Goal: Transaction & Acquisition: Purchase product/service

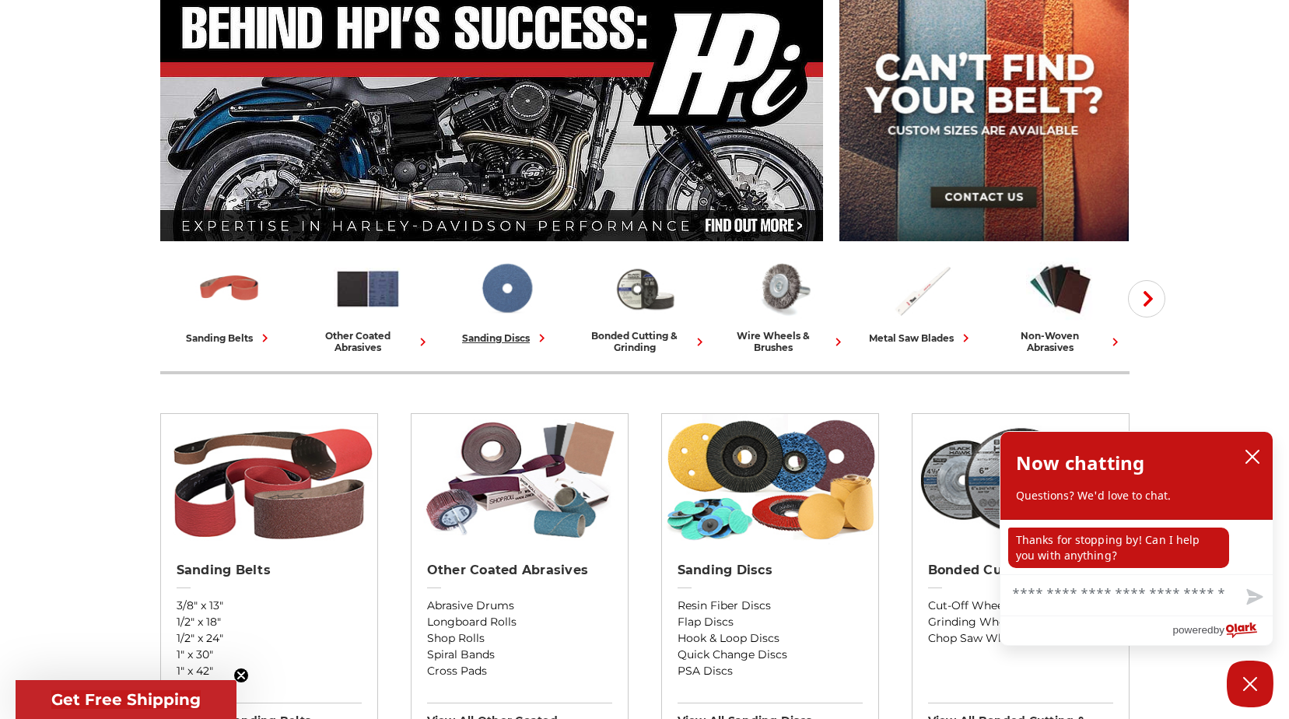
scroll to position [156, 0]
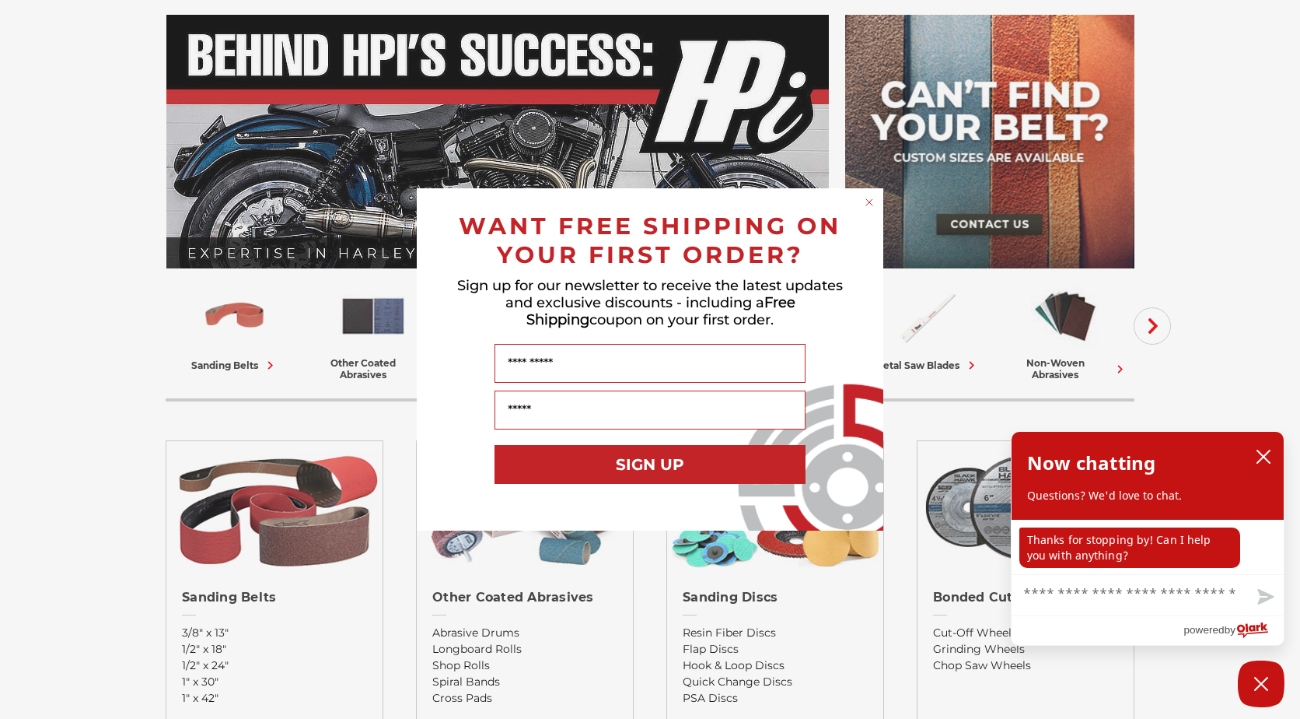
click at [868, 203] on circle "Close dialog" at bounding box center [869, 202] width 15 height 15
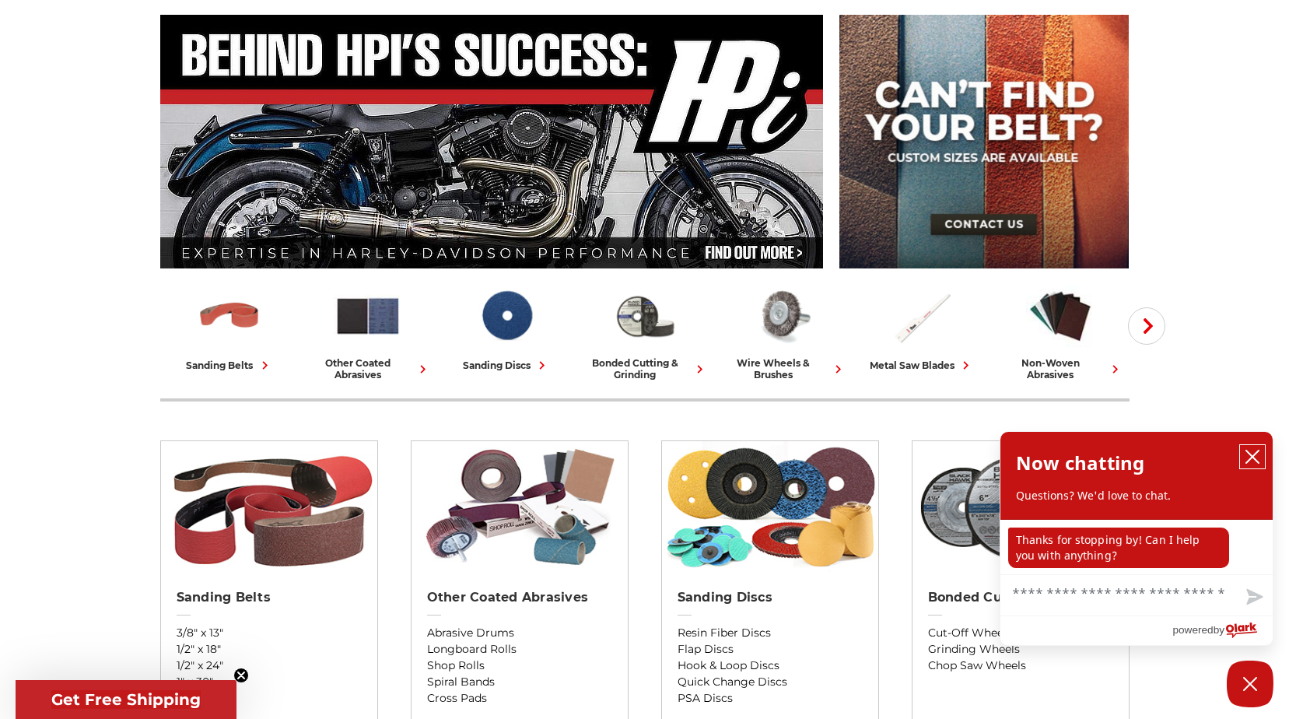
click at [1254, 450] on icon "close chatbox" at bounding box center [1252, 457] width 16 height 16
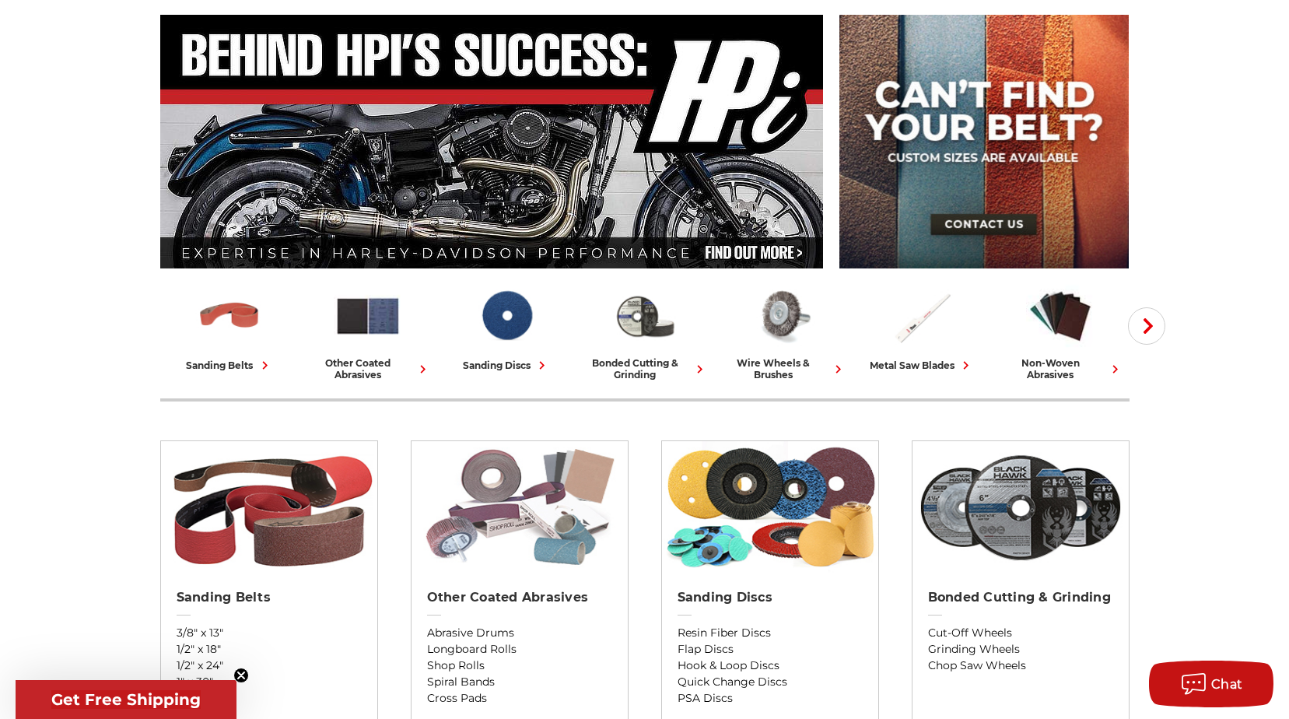
scroll to position [0, 0]
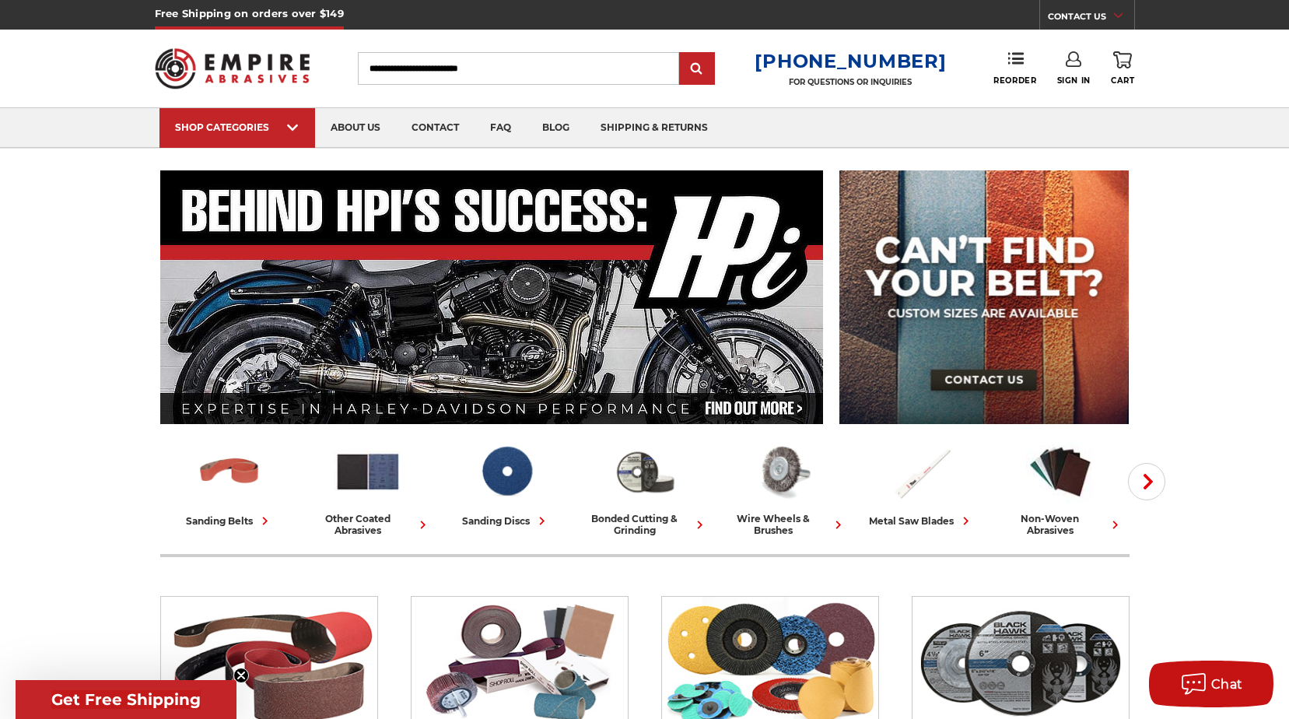
click at [1081, 68] on link "Sign In" at bounding box center [1073, 68] width 33 height 34
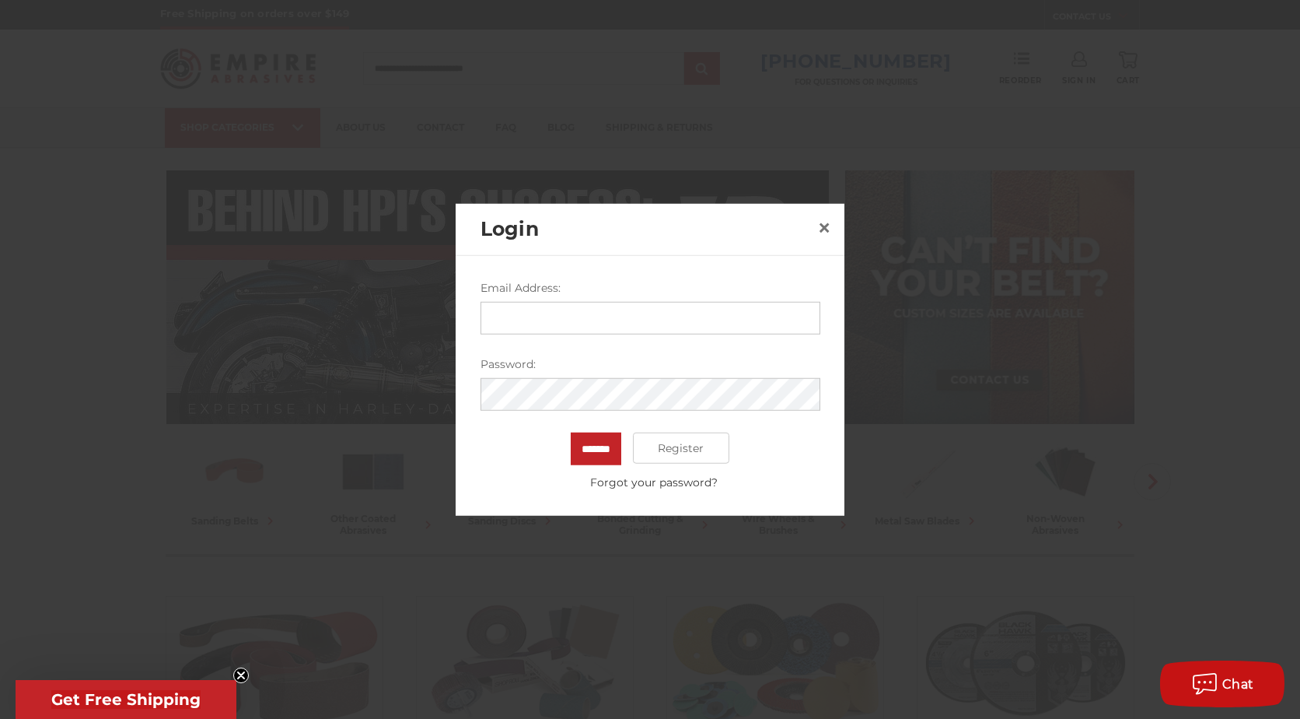
click at [579, 338] on form "Email Address: Password: ******* Register Forgot your password?" at bounding box center [651, 385] width 340 height 211
click at [575, 321] on input "Email Address:" at bounding box center [651, 318] width 340 height 33
click at [830, 227] on span "×" at bounding box center [824, 227] width 14 height 30
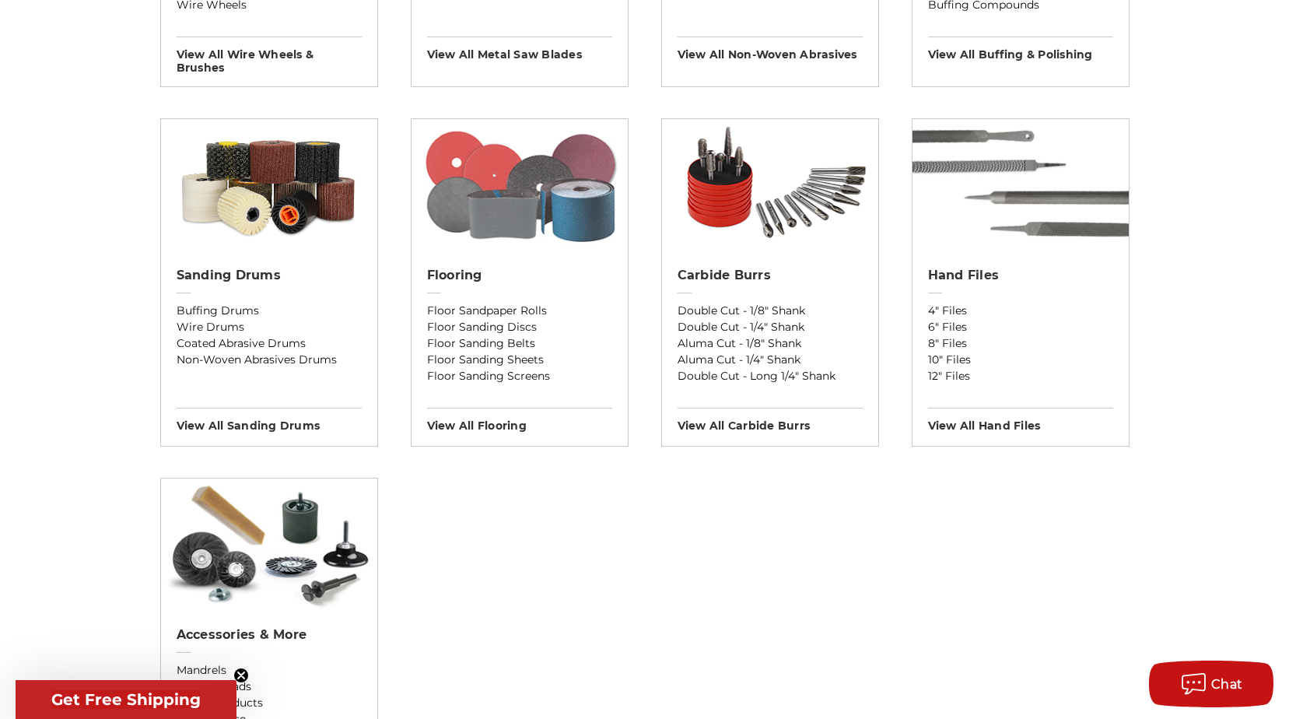
scroll to position [1244, 0]
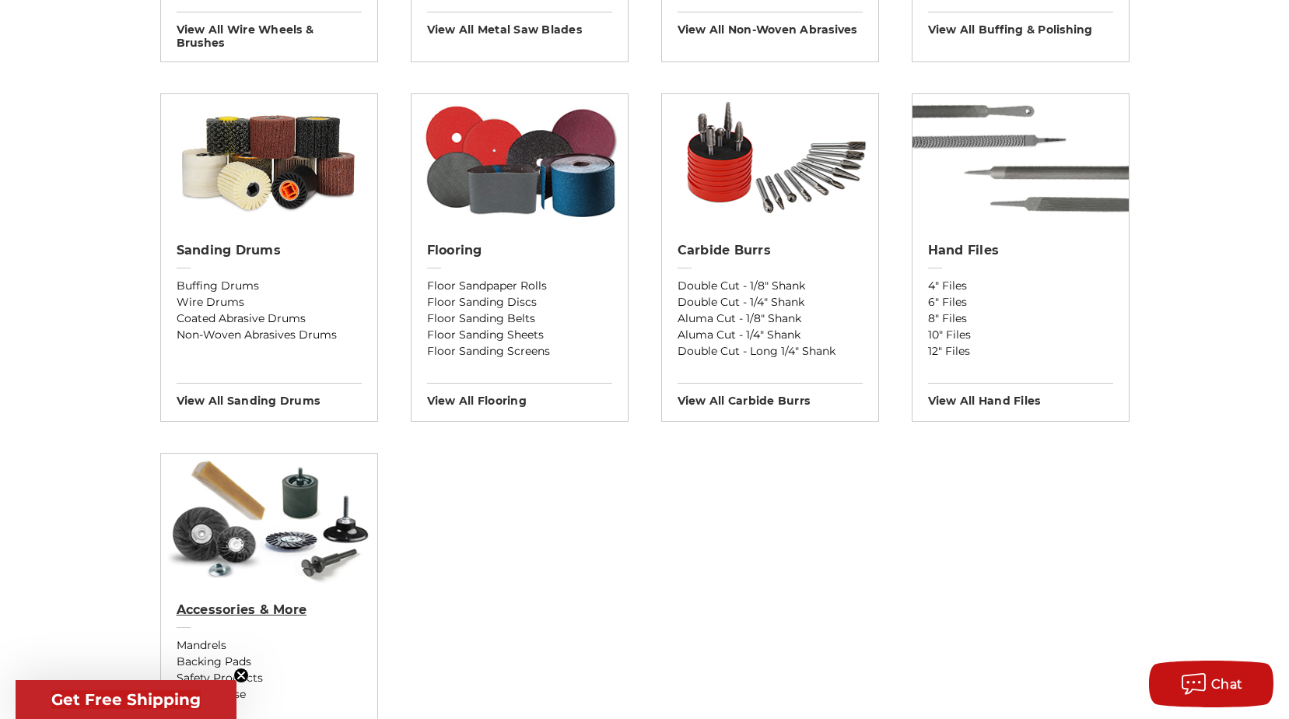
click at [258, 607] on h2 "Accessories & More" at bounding box center [269, 610] width 185 height 16
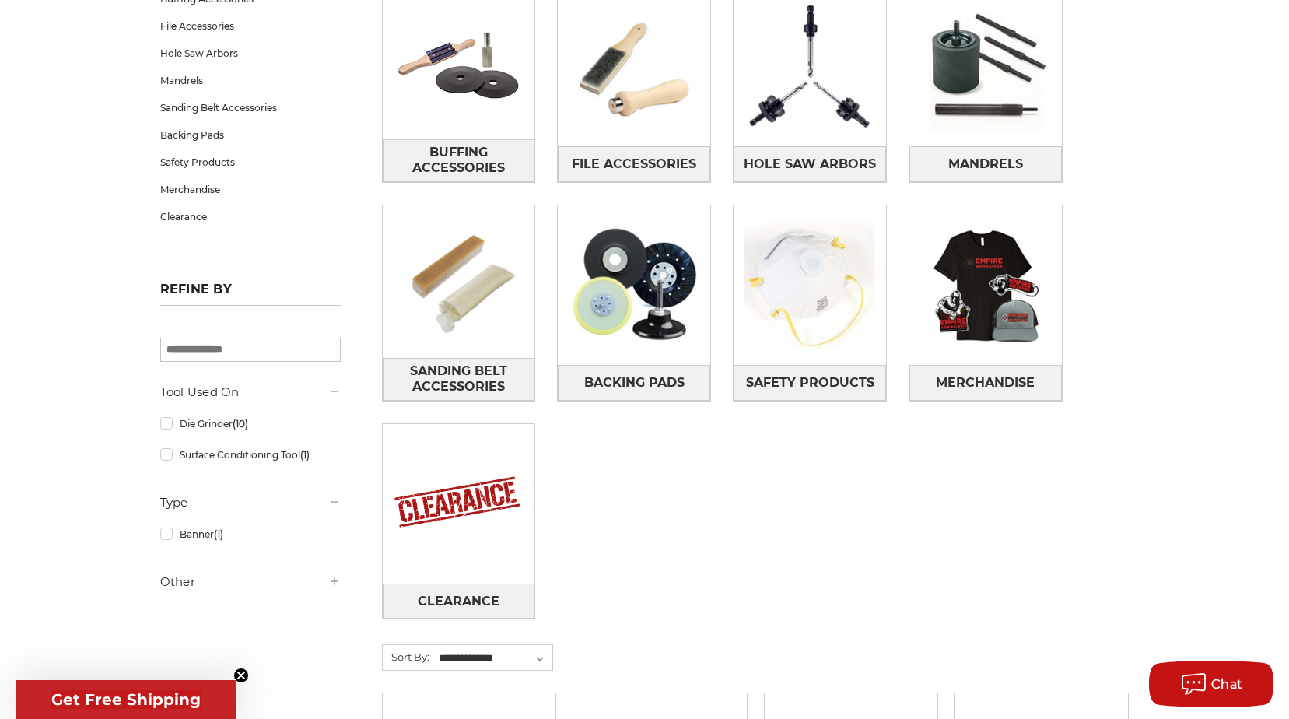
scroll to position [78, 0]
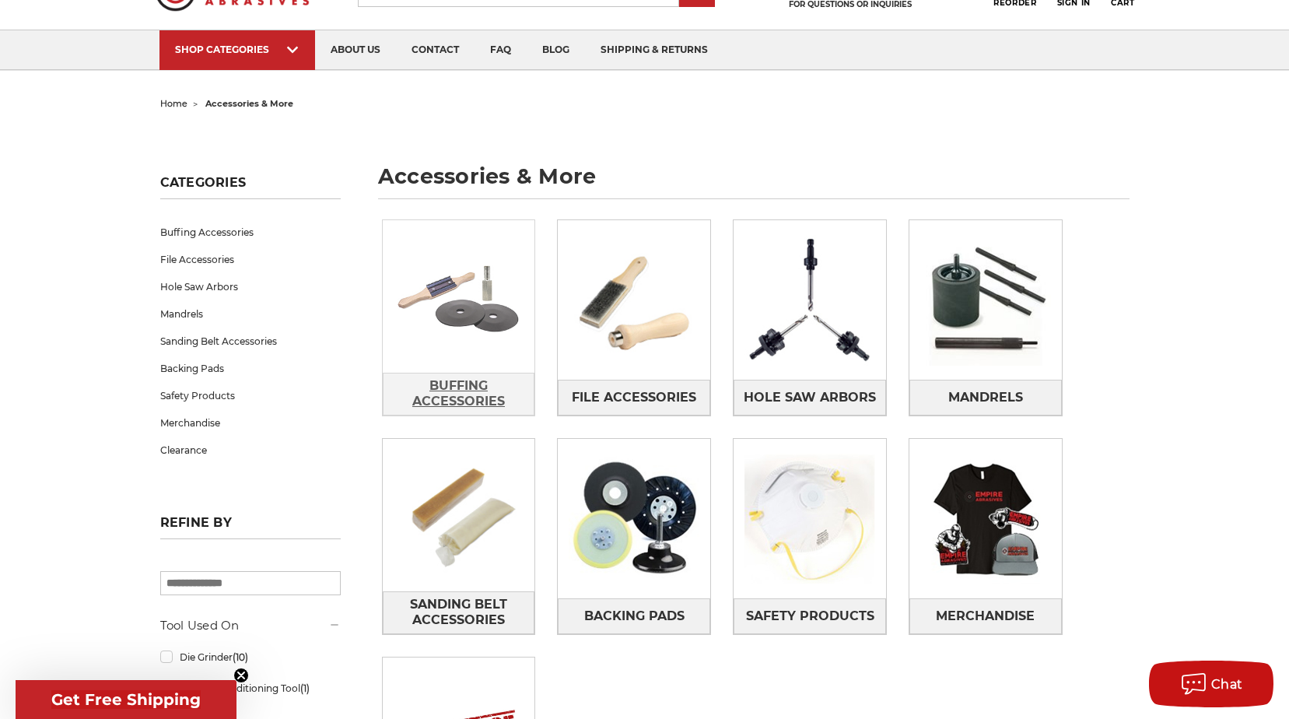
click at [451, 377] on span "Buffing Accessories" at bounding box center [458, 394] width 151 height 42
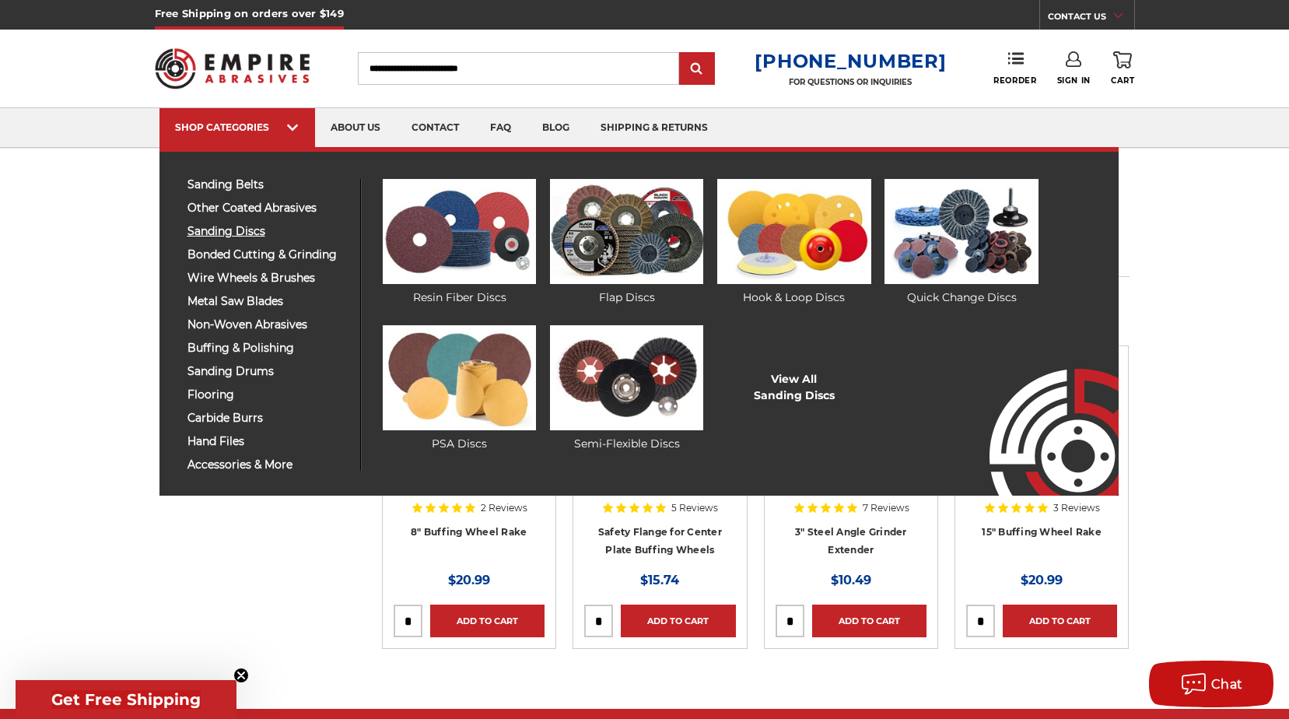
click at [236, 233] on span "sanding discs" at bounding box center [267, 232] width 161 height 12
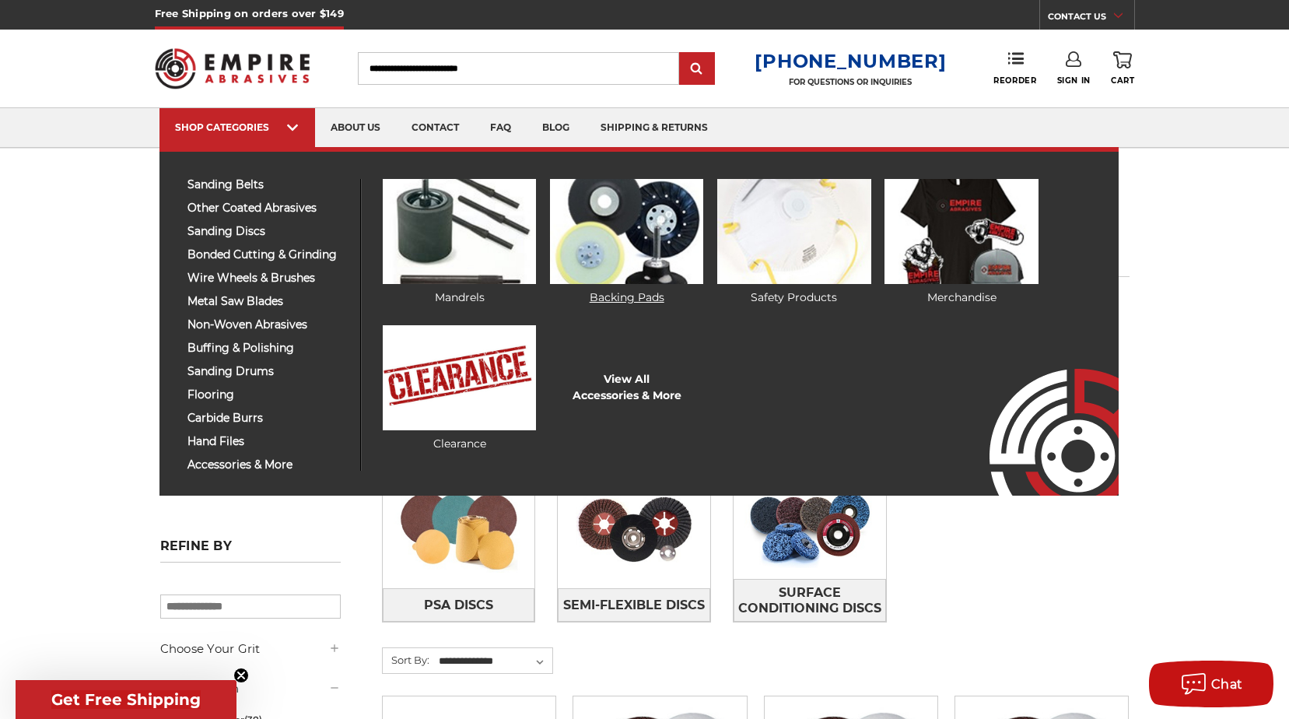
click at [621, 292] on link "Backing Pads" at bounding box center [626, 242] width 153 height 127
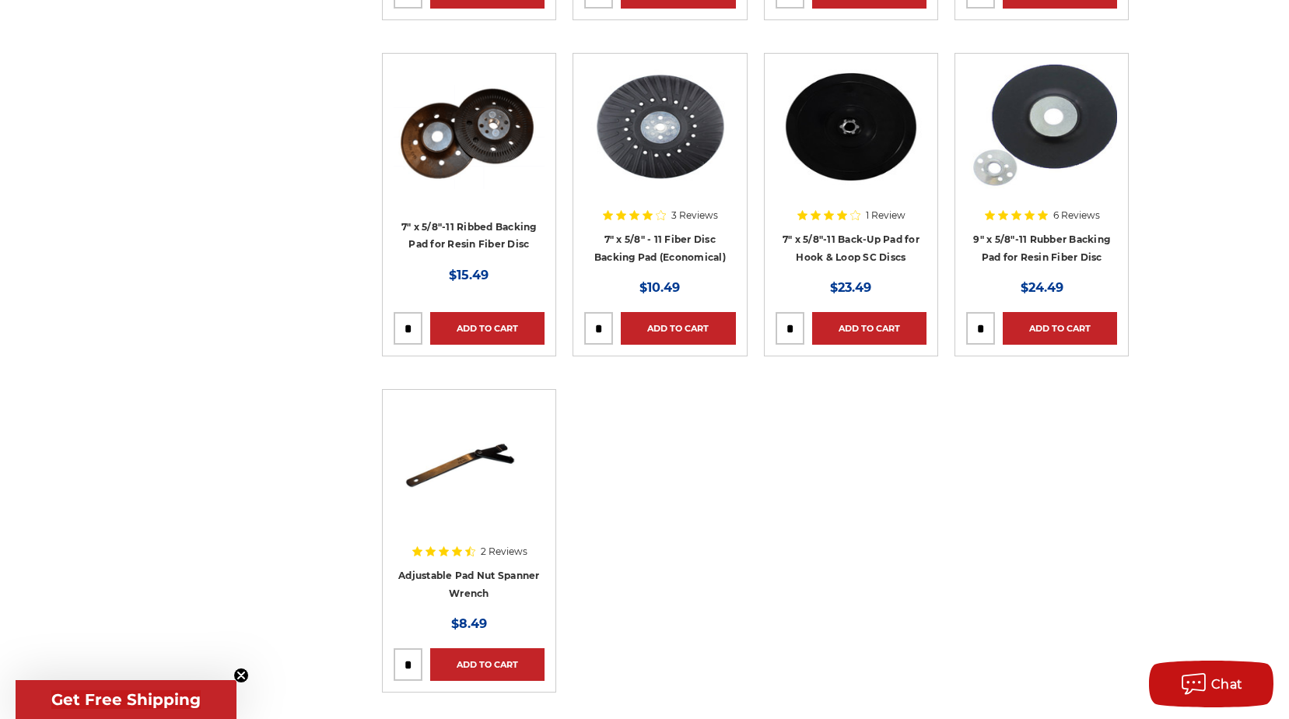
scroll to position [2489, 0]
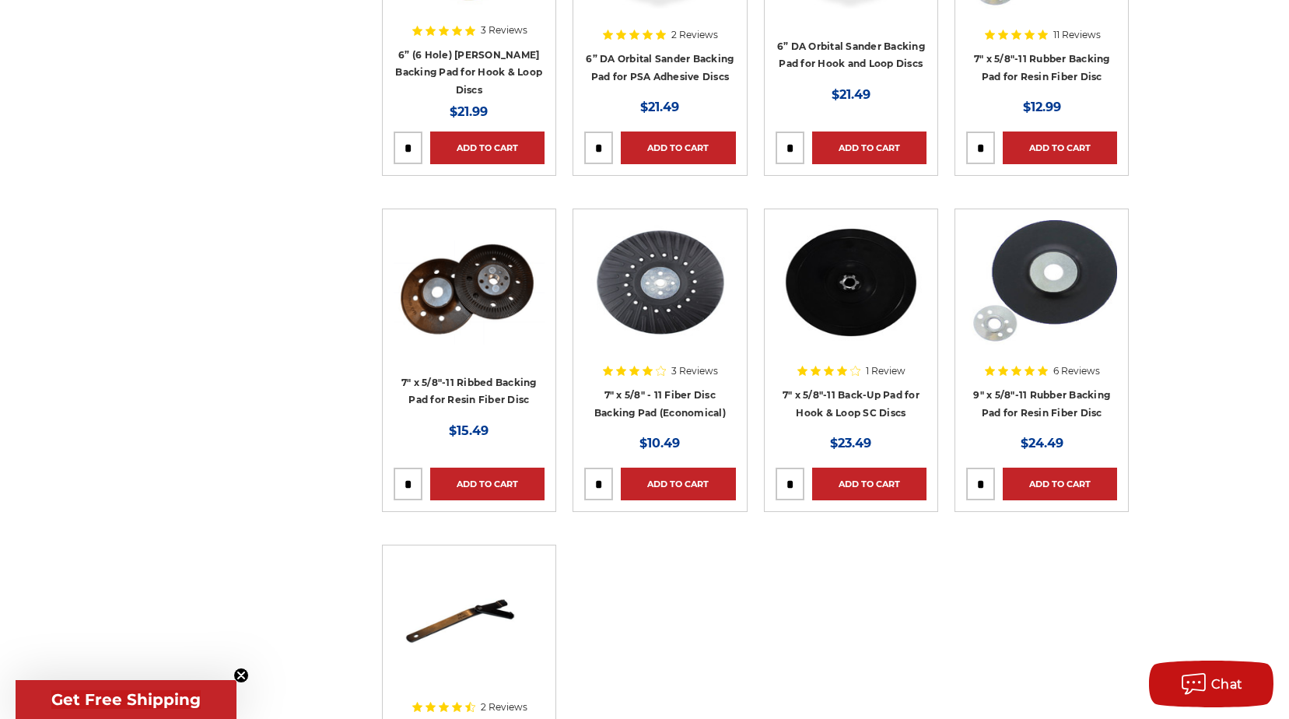
click at [858, 409] on div at bounding box center [850, 319] width 151 height 199
